Goal: Task Accomplishment & Management: Manage account settings

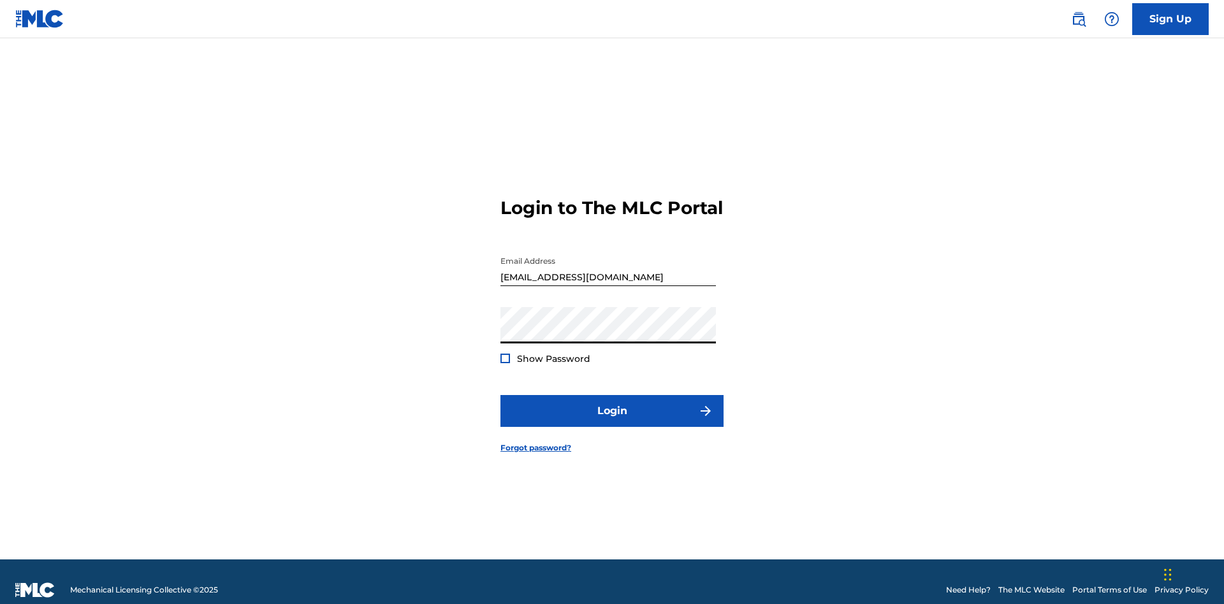
scroll to position [17, 0]
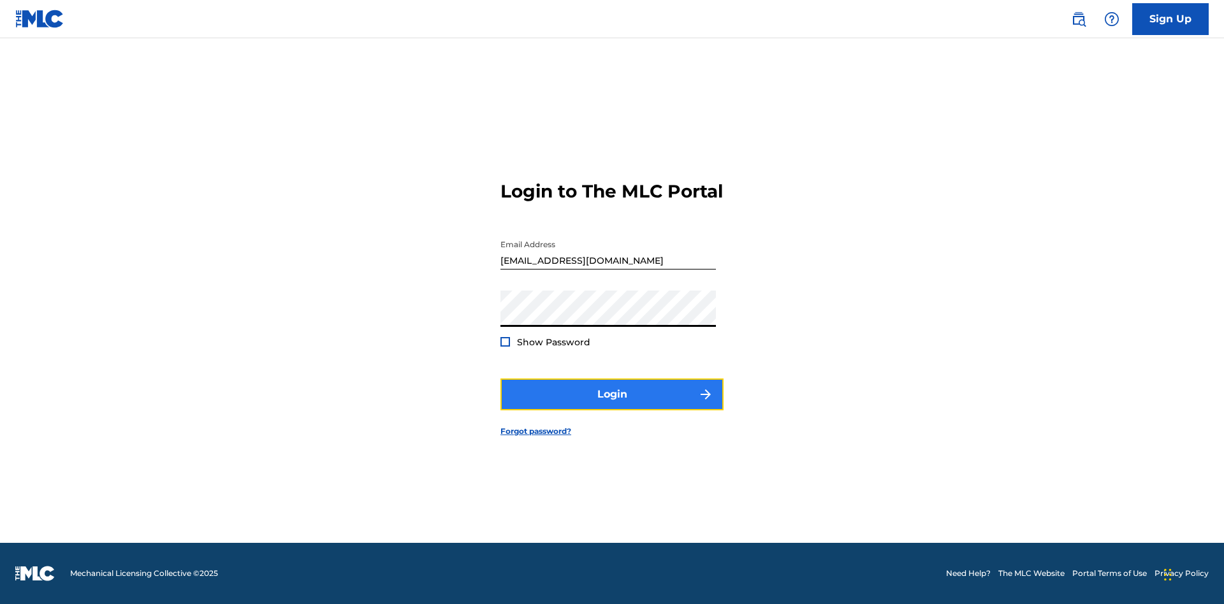
click at [612, 405] on button "Login" at bounding box center [611, 395] width 223 height 32
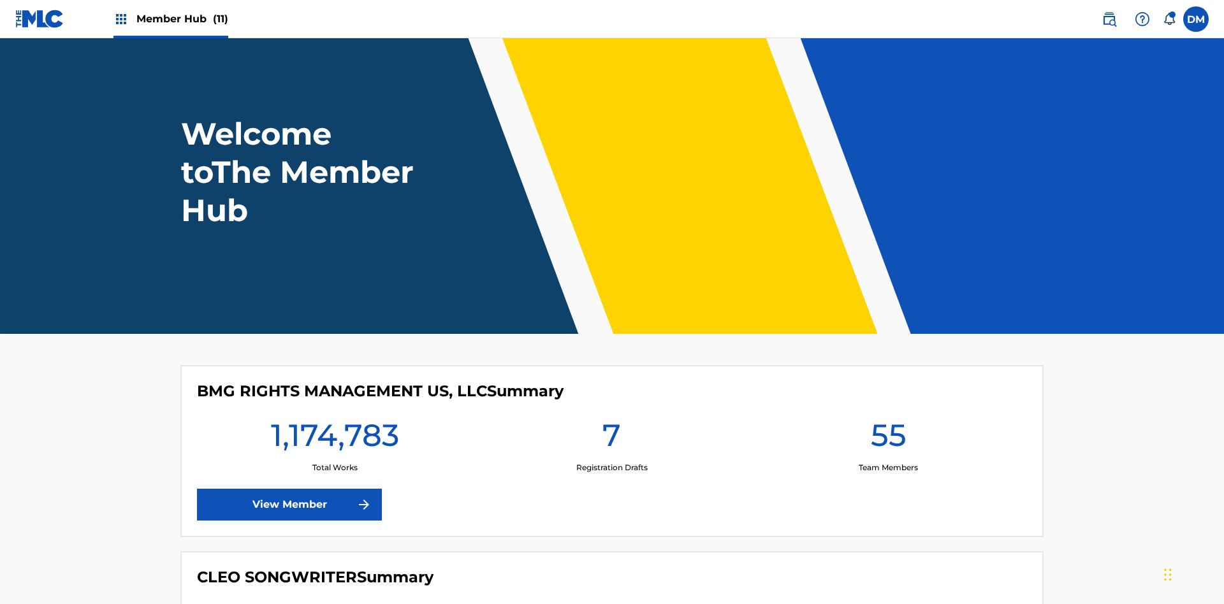
click at [182, 18] on span "Member Hub (11)" at bounding box center [182, 18] width 92 height 15
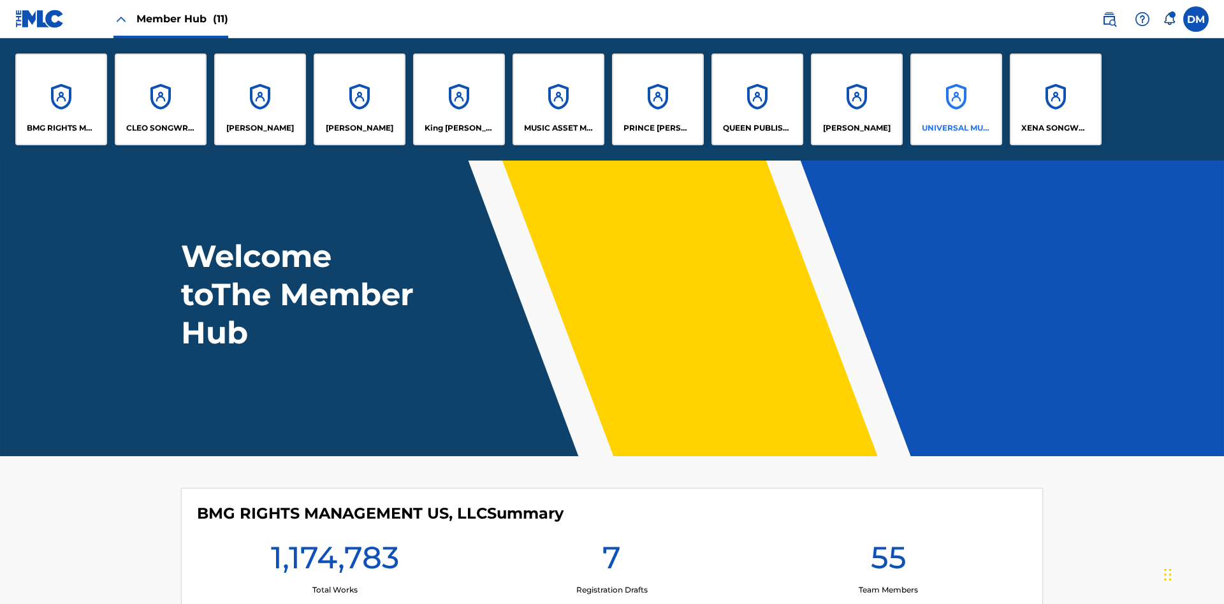
click at [956, 128] on p "UNIVERSAL MUSIC PUB GROUP" at bounding box center [956, 127] width 69 height 11
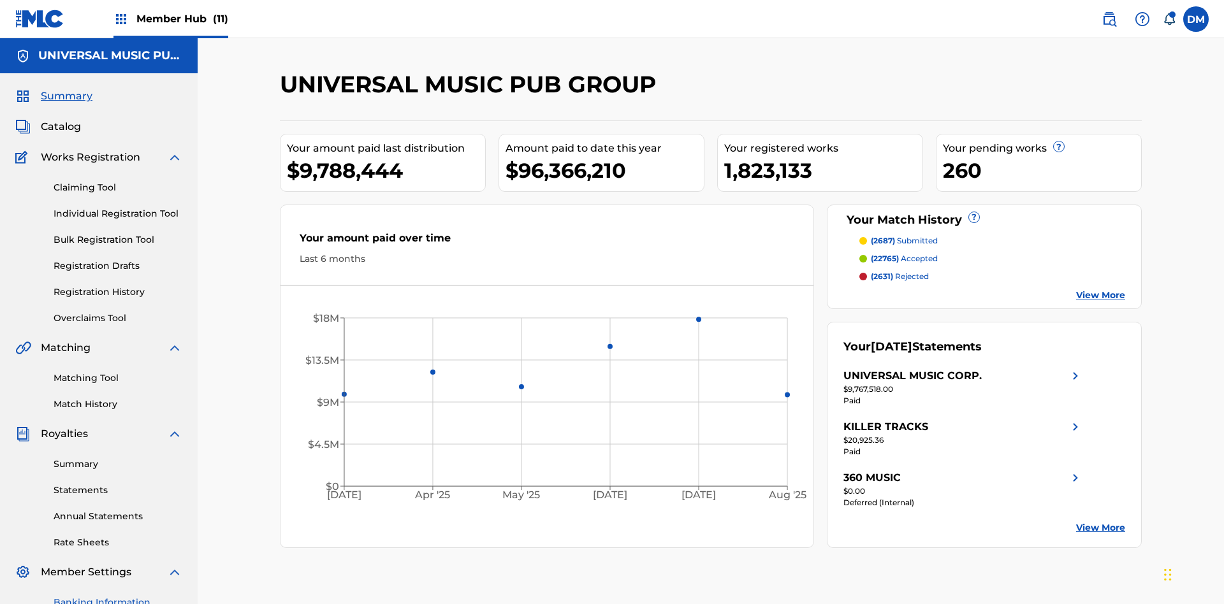
click at [118, 596] on link "Banking Information" at bounding box center [118, 602] width 129 height 13
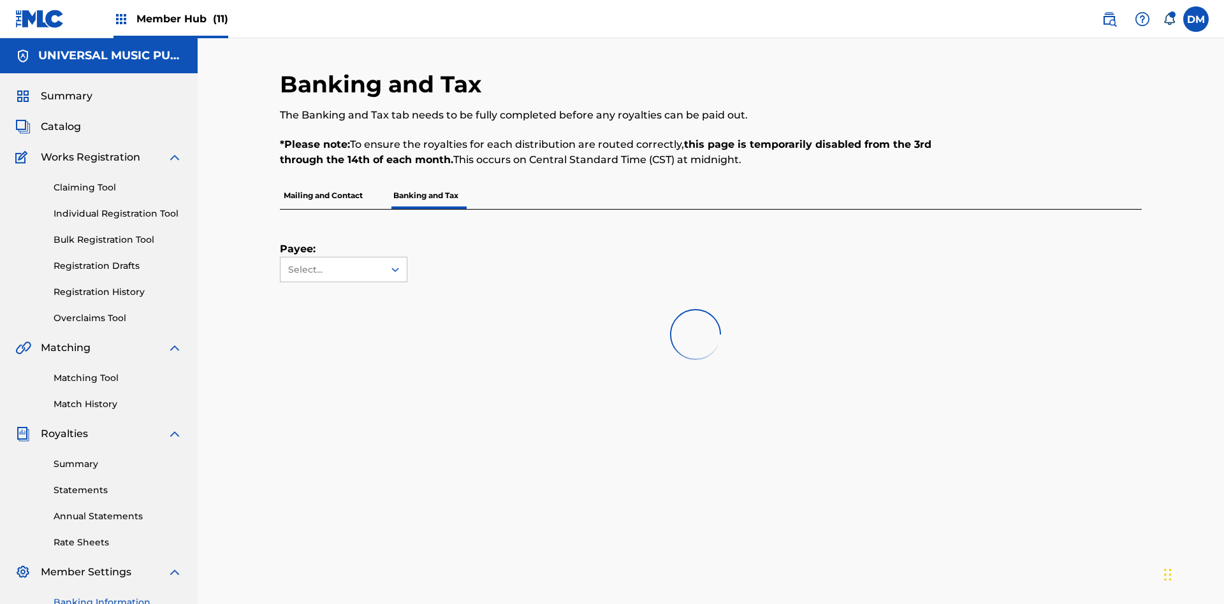
click at [182, 18] on span "Member Hub (11)" at bounding box center [182, 18] width 92 height 15
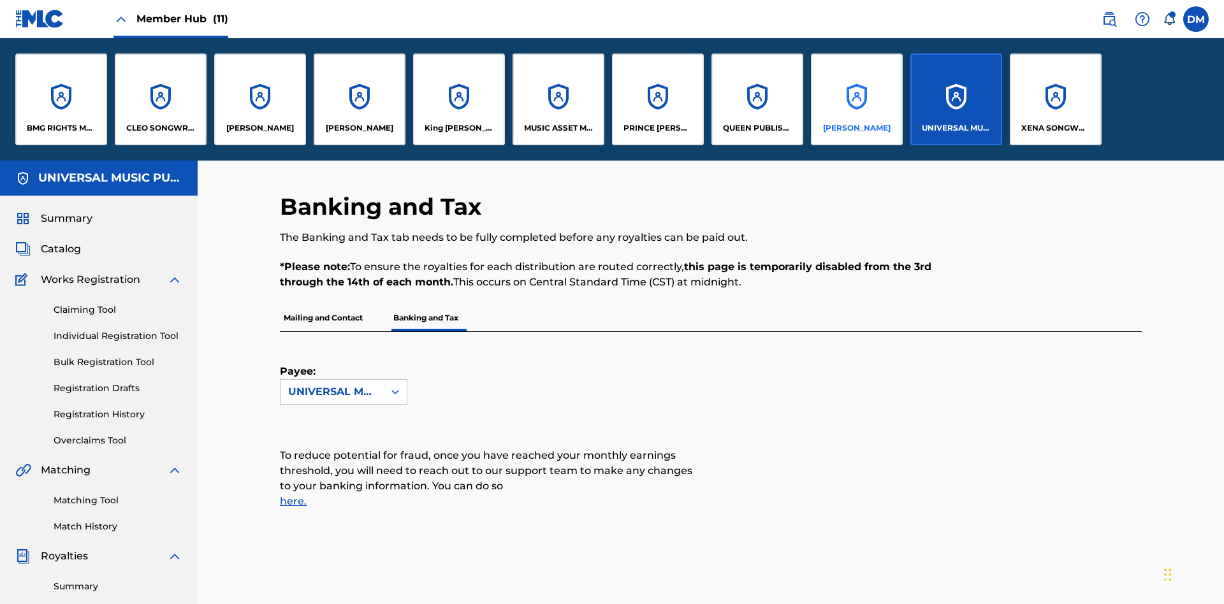
click at [856, 128] on p "[PERSON_NAME]" at bounding box center [857, 127] width 68 height 11
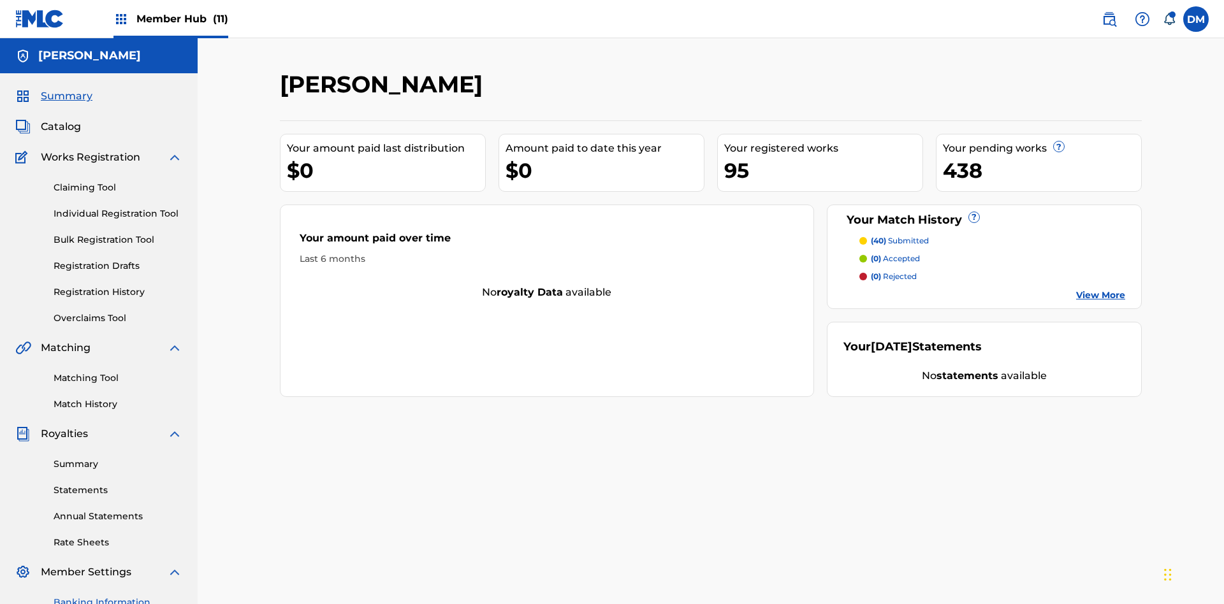
click at [118, 596] on link "Banking Information" at bounding box center [118, 602] width 129 height 13
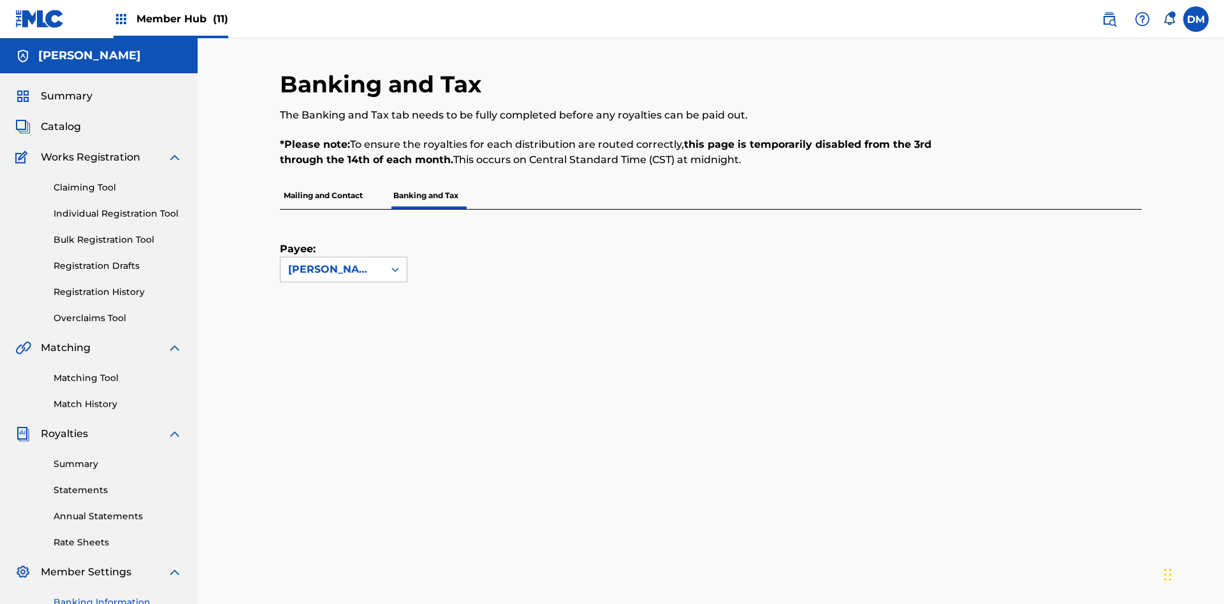
click at [182, 18] on span "Member Hub (11)" at bounding box center [182, 18] width 92 height 15
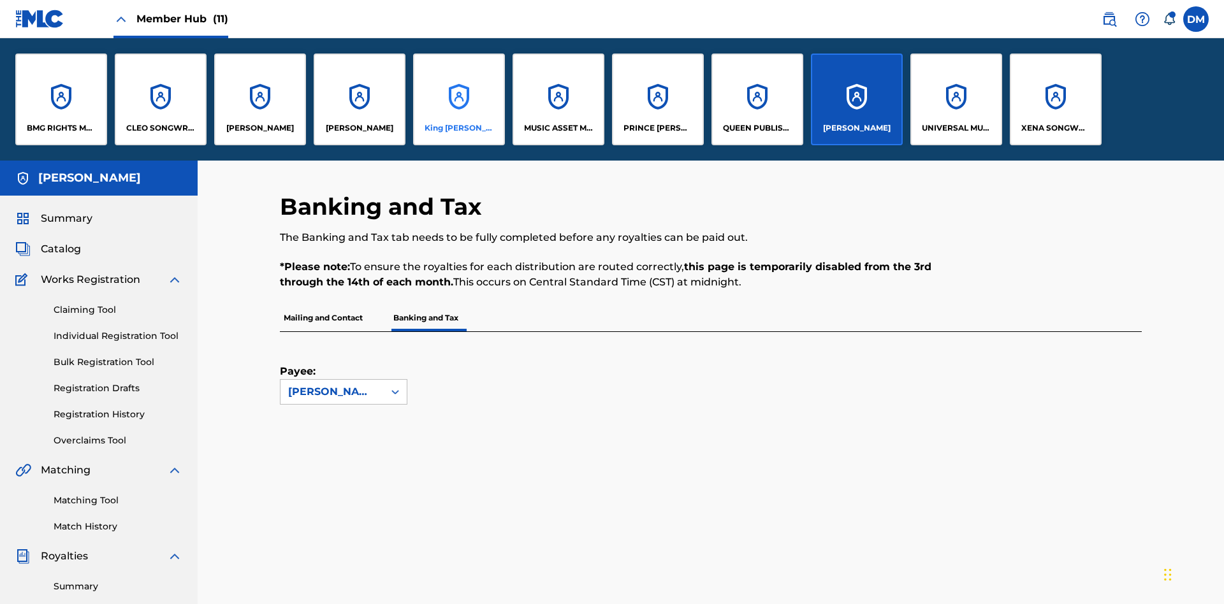
click at [458, 128] on p "King [PERSON_NAME]" at bounding box center [459, 127] width 69 height 11
